Goal: Task Accomplishment & Management: Use online tool/utility

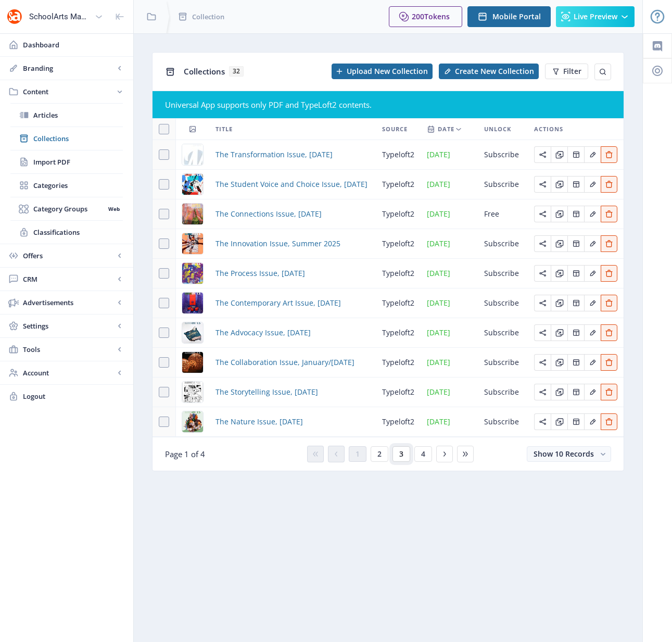
click at [400, 455] on span "3" at bounding box center [401, 454] width 4 height 8
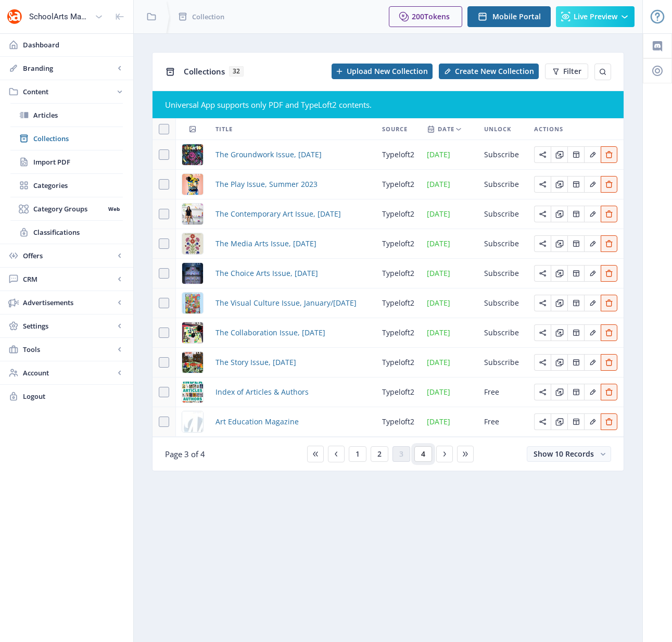
click at [425, 457] on button "4" at bounding box center [423, 454] width 18 height 16
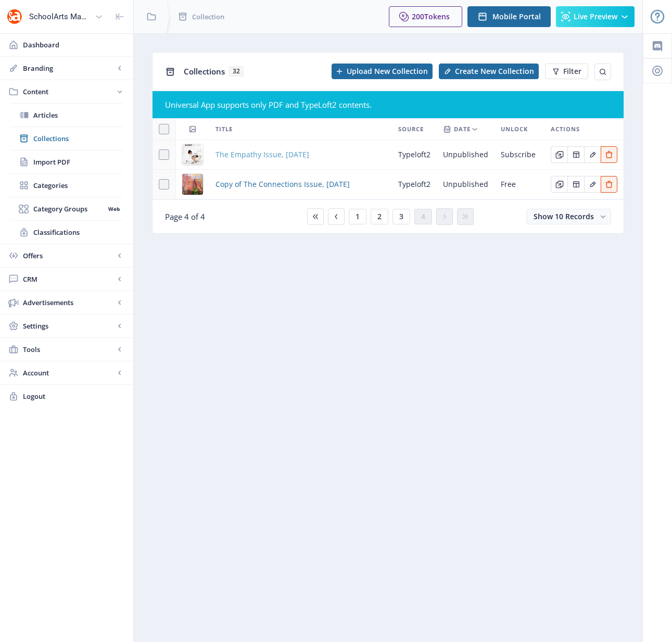
click at [270, 150] on span "The Empathy Issue, [DATE]" at bounding box center [263, 154] width 94 height 12
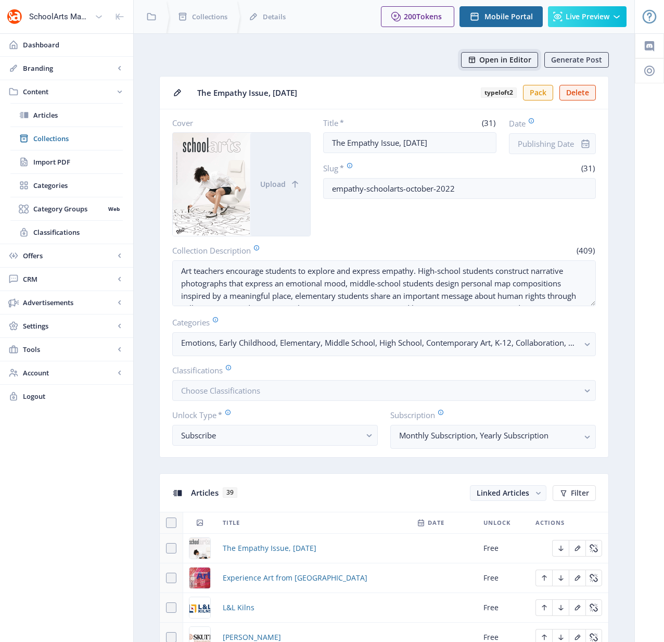
click at [493, 63] on span "Open in Editor" at bounding box center [506, 60] width 52 height 8
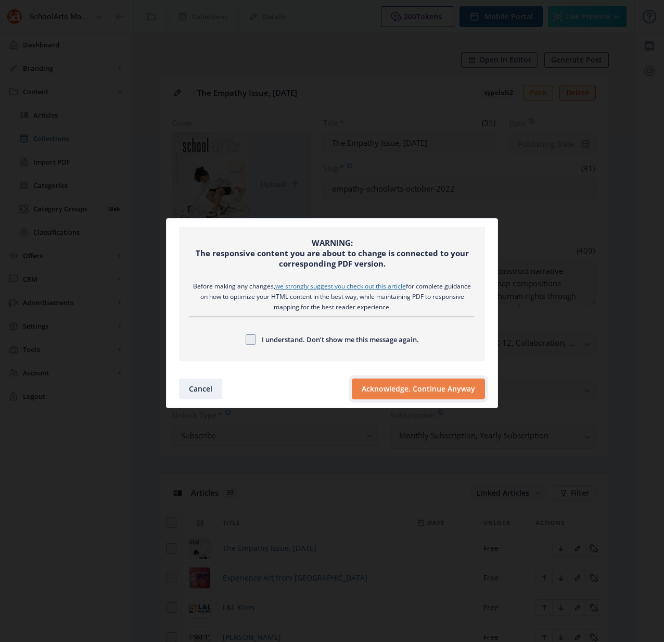
click at [442, 385] on button "Acknowledge, Continue Anyway" at bounding box center [418, 389] width 133 height 21
